Goal: Information Seeking & Learning: Learn about a topic

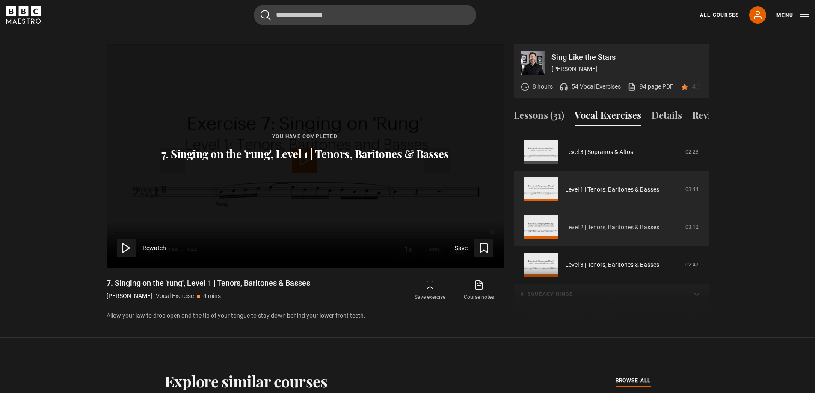
click at [612, 225] on link "Level 2 | Tenors, Baritones & Basses" at bounding box center [612, 227] width 94 height 9
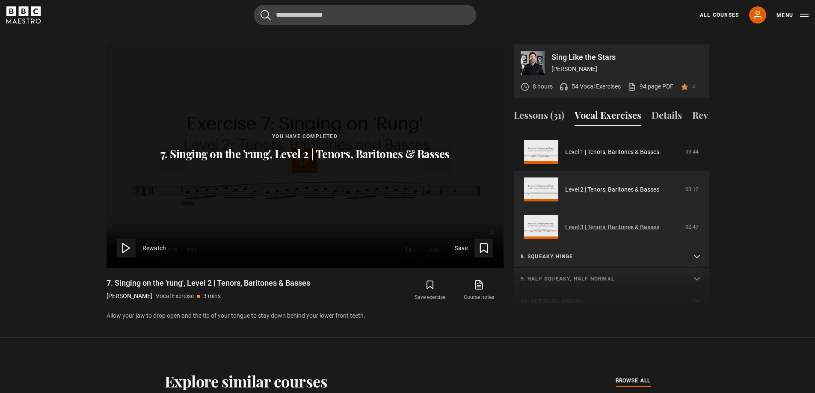
click at [635, 228] on link "Level 3 | Tenors, Baritones & Basses" at bounding box center [612, 227] width 94 height 9
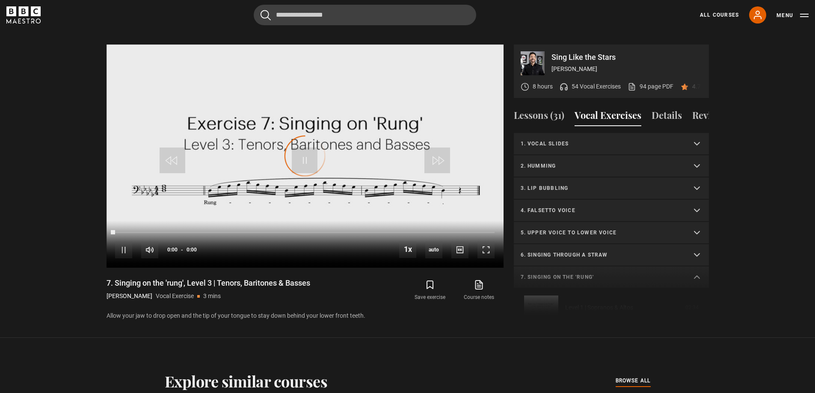
scroll to position [306, 0]
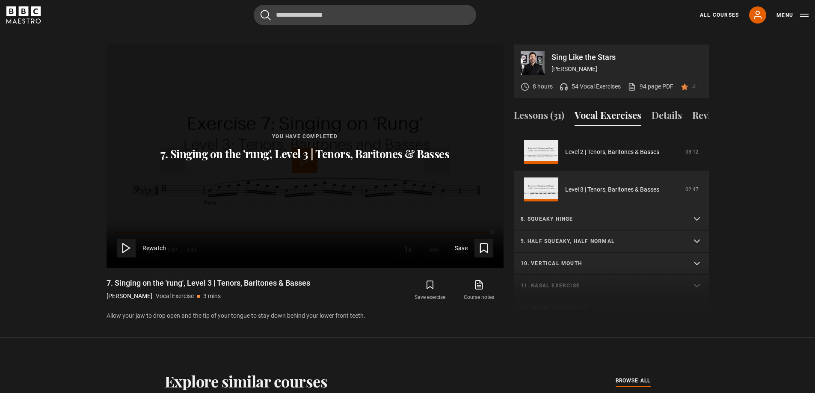
click at [578, 226] on summary "8. Squeaky hinge" at bounding box center [611, 219] width 195 height 22
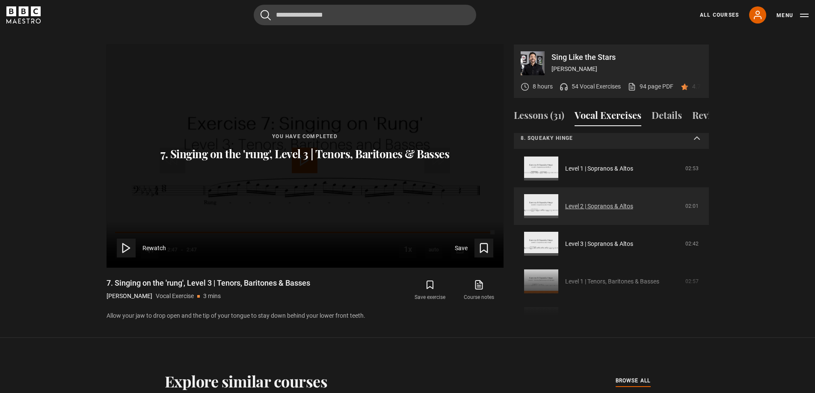
scroll to position [435, 0]
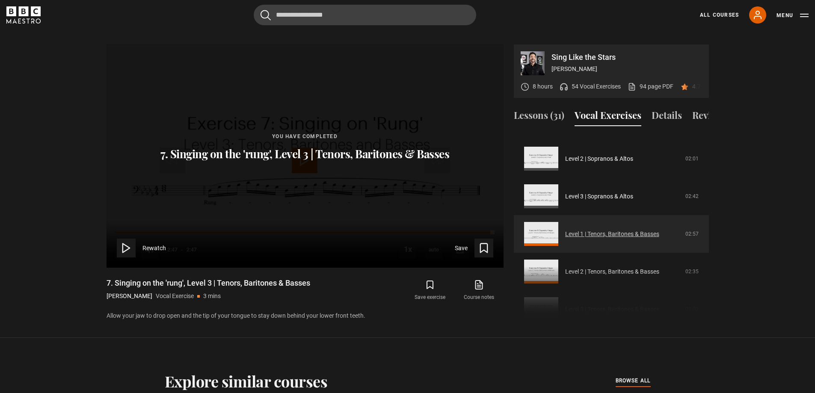
click at [601, 233] on link "Level 1 | Tenors, Baritones & Basses" at bounding box center [612, 234] width 94 height 9
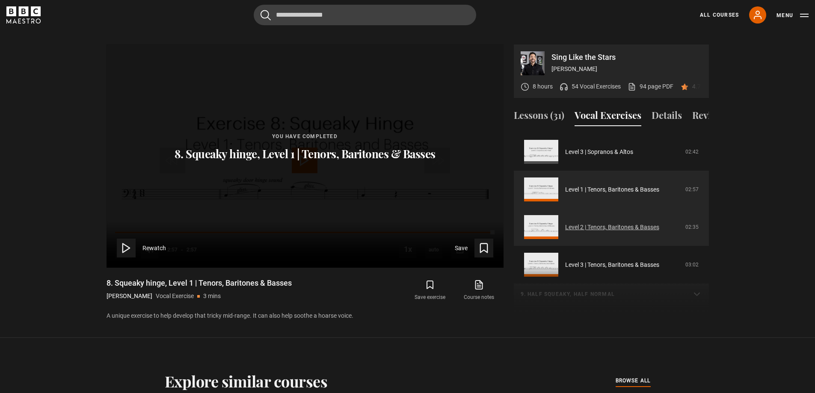
click at [601, 229] on link "Level 2 | Tenors, Baritones & Basses" at bounding box center [612, 227] width 94 height 9
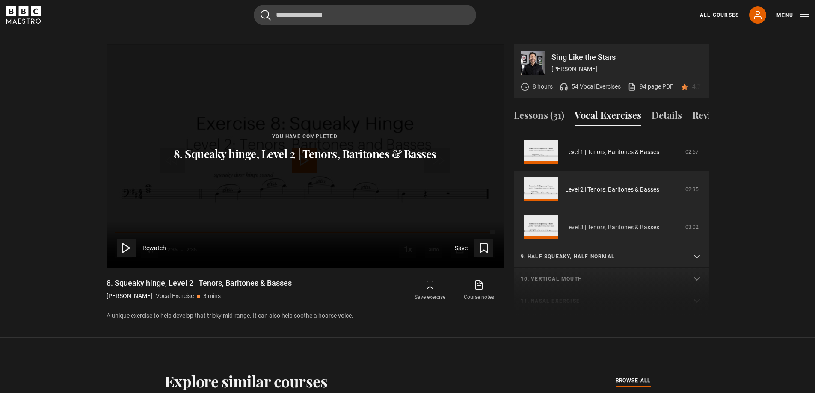
click at [603, 227] on link "Level 3 | Tenors, Baritones & Basses" at bounding box center [612, 227] width 94 height 9
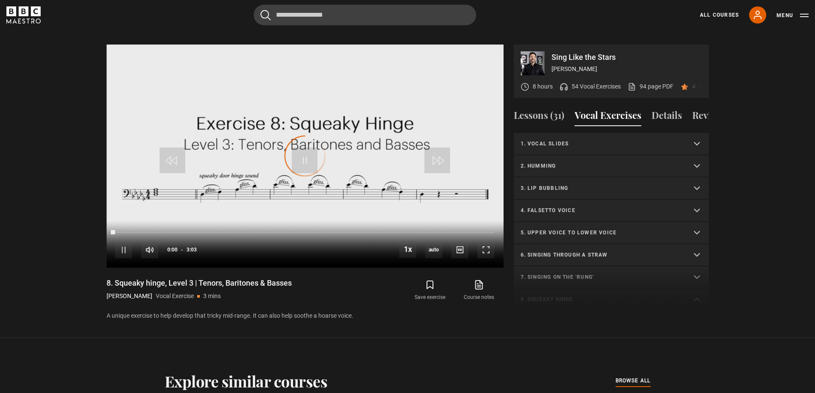
scroll to position [329, 0]
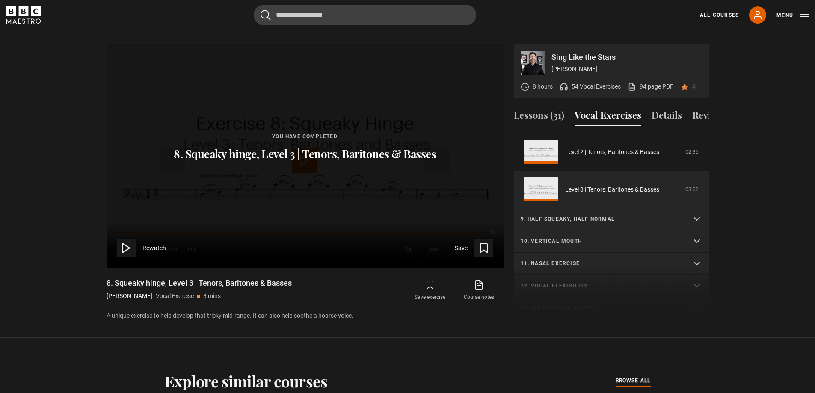
click at [636, 218] on p "9. Half squeaky, half normal" at bounding box center [601, 219] width 161 height 8
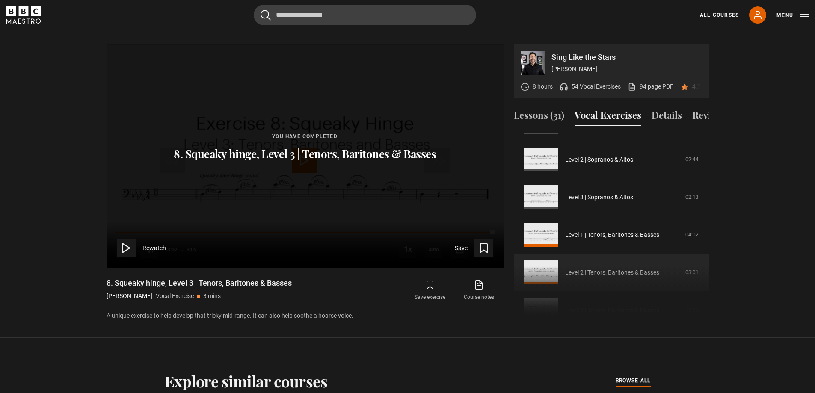
scroll to position [457, 0]
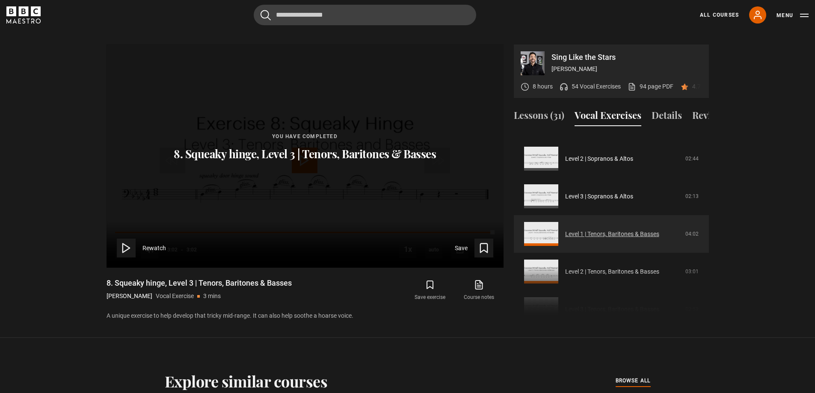
click at [620, 236] on link "Level 1 | Tenors, Baritones & Basses" at bounding box center [612, 234] width 94 height 9
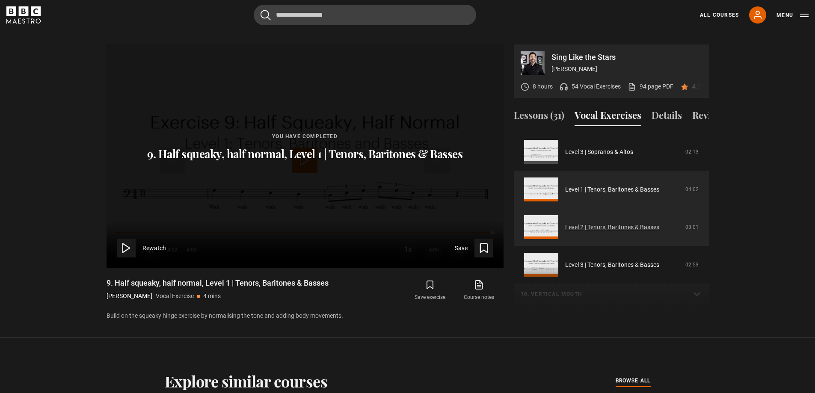
click at [604, 232] on link "Level 2 | Tenors, Baritones & Basses" at bounding box center [612, 227] width 94 height 9
click at [610, 225] on link "Level 3 | Tenors, Baritones & Basses" at bounding box center [612, 227] width 94 height 9
